Goal: Transaction & Acquisition: Subscribe to service/newsletter

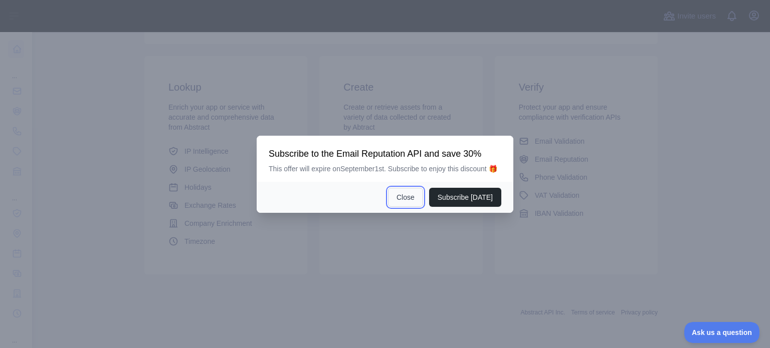
click at [417, 198] on button "Close" at bounding box center [405, 197] width 35 height 19
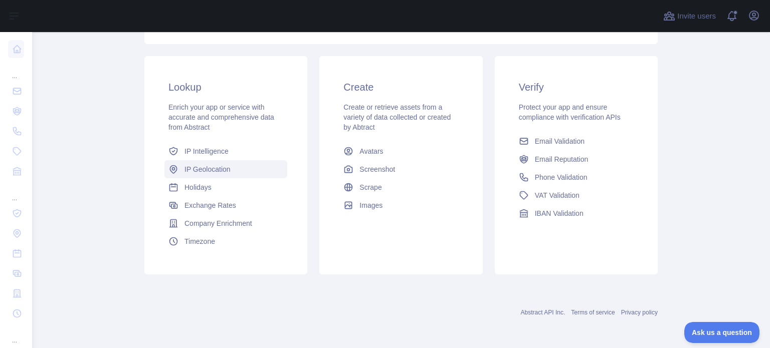
click at [211, 173] on span "IP Geolocation" at bounding box center [207, 169] width 46 height 10
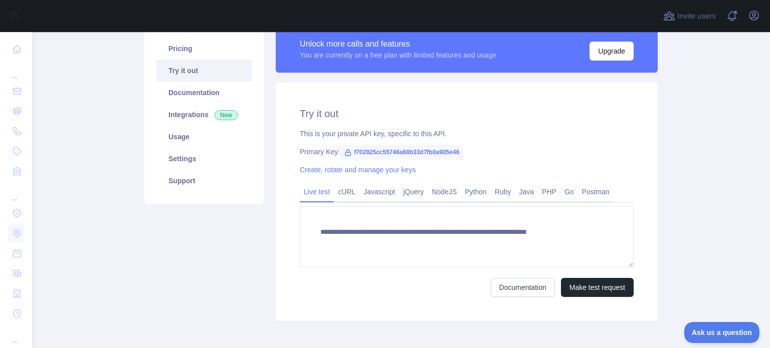
scroll to position [138, 0]
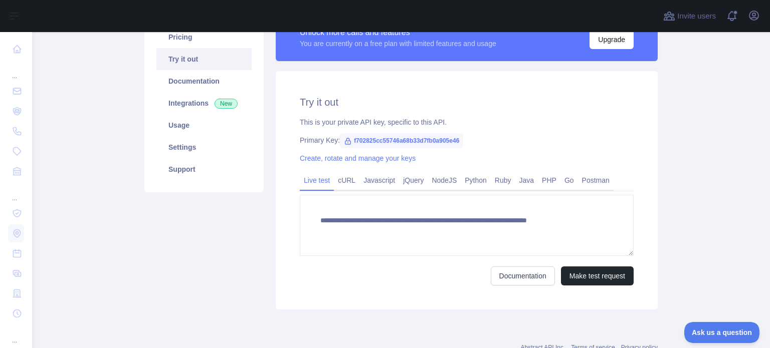
type textarea "**********"
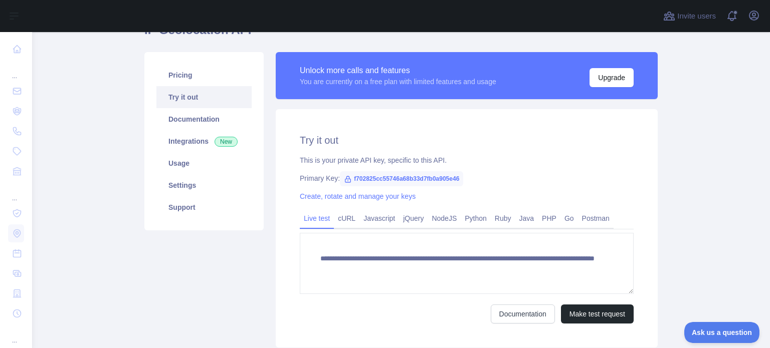
scroll to position [23, 0]
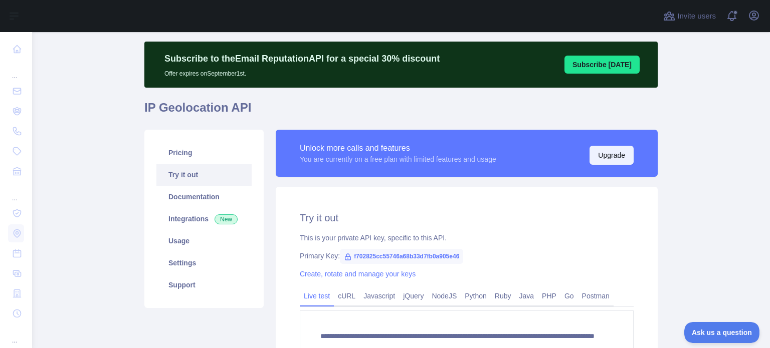
click at [612, 163] on button "Upgrade" at bounding box center [612, 155] width 44 height 19
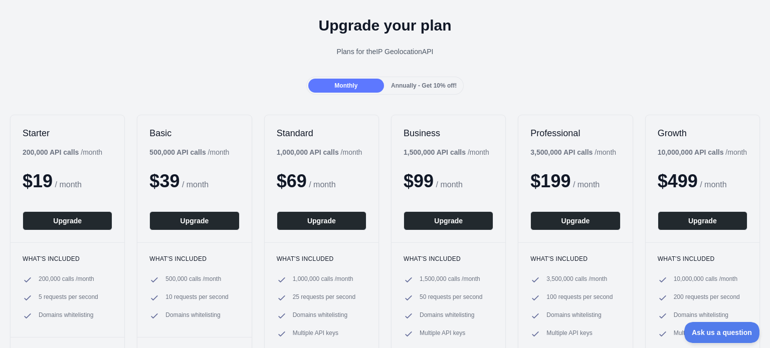
scroll to position [100, 0]
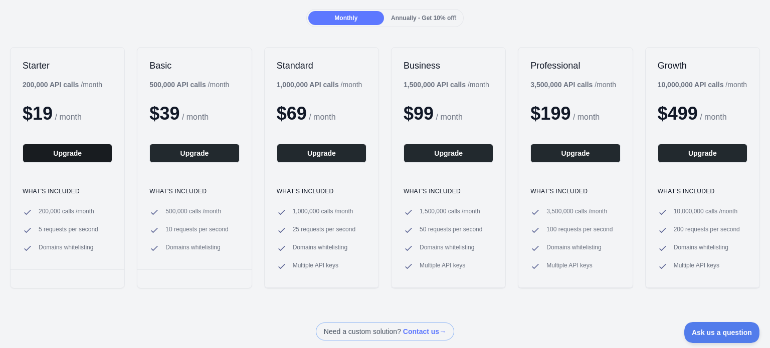
click at [78, 152] on button "Upgrade" at bounding box center [68, 153] width 90 height 19
